Goal: Find specific page/section

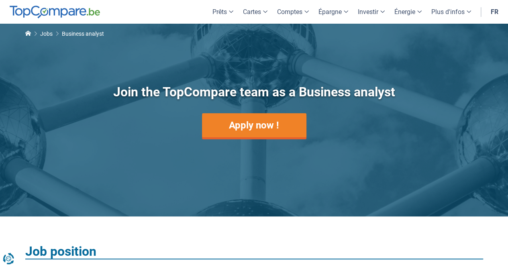
click at [498, 13] on link "fr" at bounding box center [494, 12] width 17 height 24
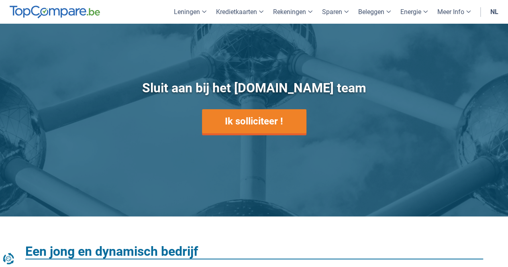
click at [493, 12] on link "nl" at bounding box center [494, 12] width 18 height 24
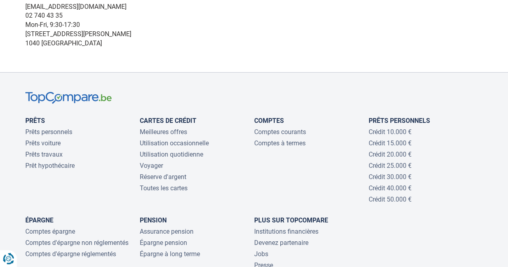
scroll to position [1210, 0]
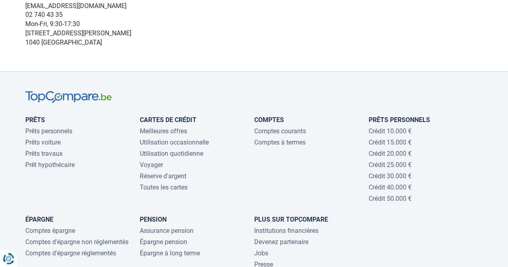
drag, startPoint x: 0, startPoint y: 0, endPoint x: 279, endPoint y: 70, distance: 288.0
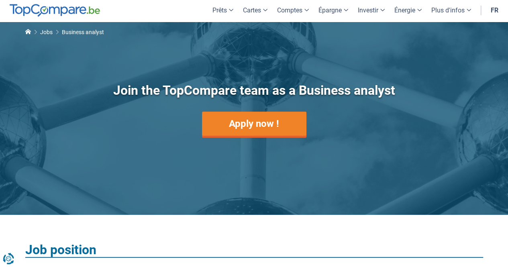
scroll to position [0, 0]
